Goal: Task Accomplishment & Management: Use online tool/utility

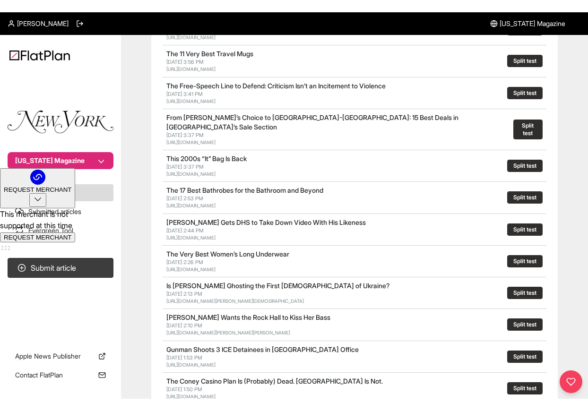
scroll to position [371, 0]
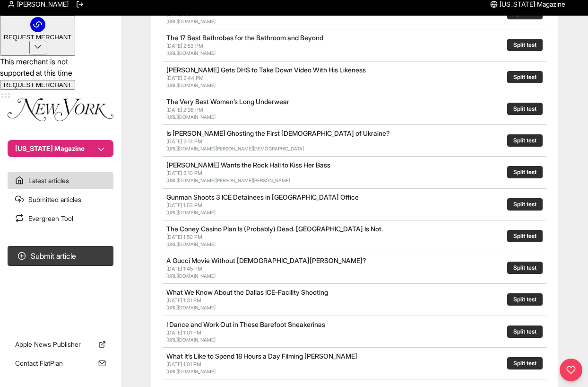
click at [519, 261] on button "Split test" at bounding box center [524, 267] width 35 height 12
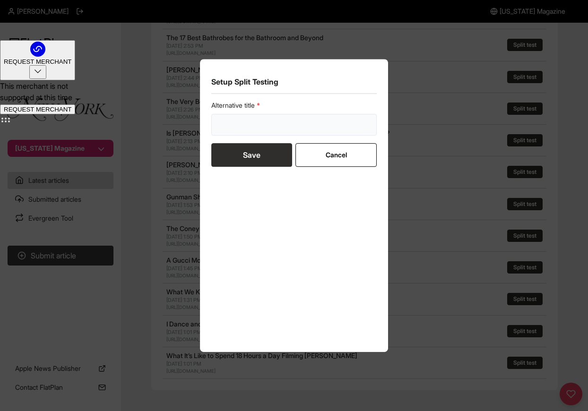
click at [227, 129] on input "text" at bounding box center [293, 125] width 165 height 22
type input "**********"
click at [249, 164] on button "Save" at bounding box center [251, 155] width 81 height 24
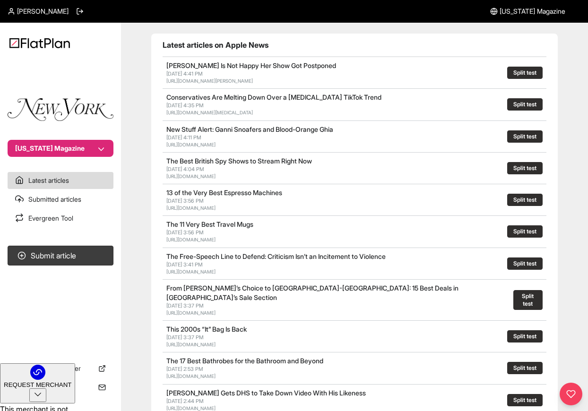
scroll to position [116, 0]
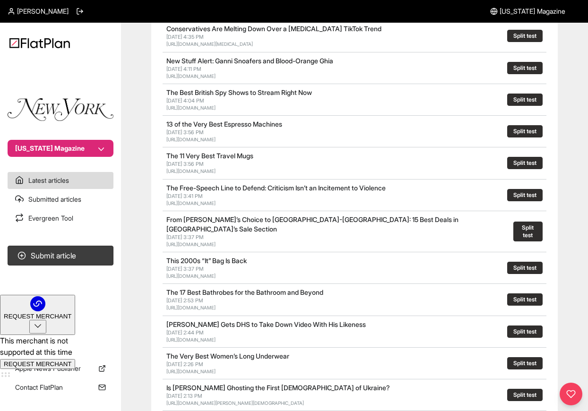
click at [512, 326] on button "Split test" at bounding box center [524, 332] width 35 height 12
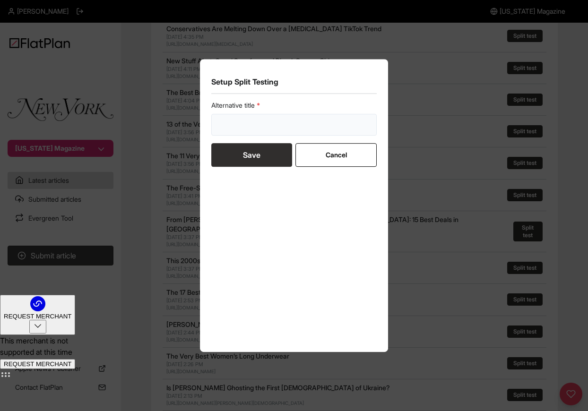
click at [296, 121] on input "text" at bounding box center [293, 125] width 165 height 22
type input "**********"
click at [252, 158] on button "Save" at bounding box center [251, 155] width 81 height 24
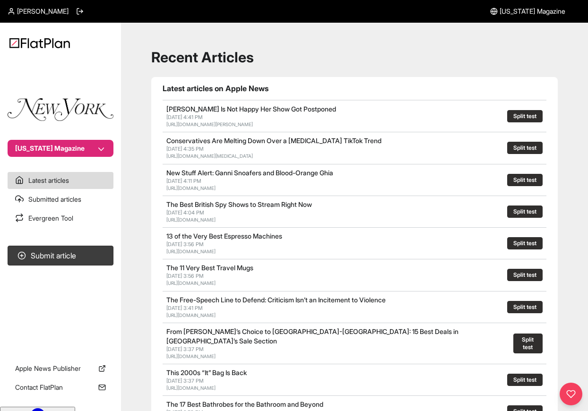
scroll to position [0, 0]
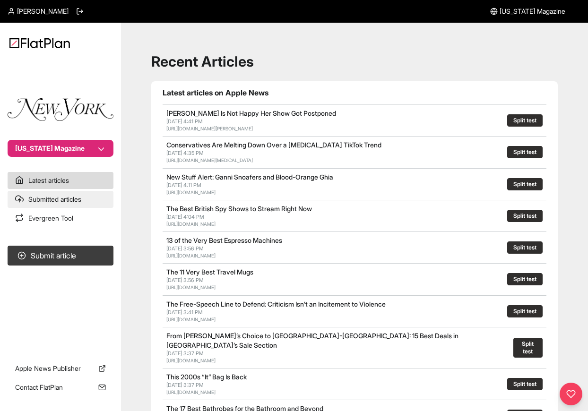
click at [77, 200] on link "Submitted articles" at bounding box center [61, 199] width 106 height 17
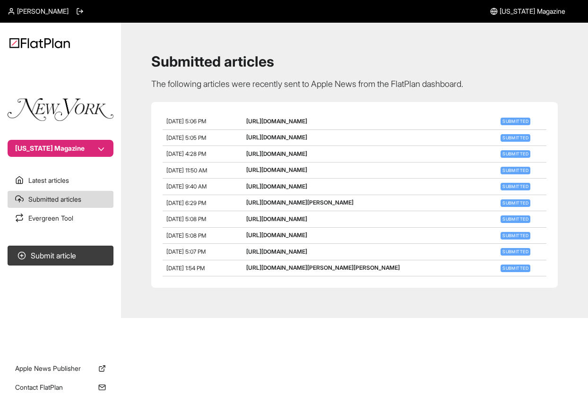
click at [281, 121] on link "[URL][DOMAIN_NAME]" at bounding box center [276, 121] width 61 height 7
